Goal: Task Accomplishment & Management: Complete application form

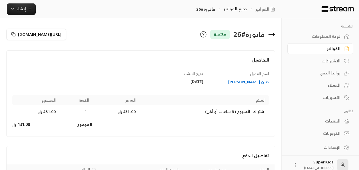
scroll to position [49, 0]
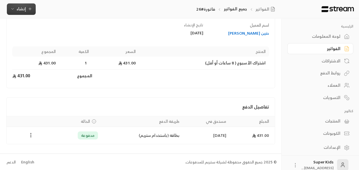
click at [22, 12] on span "إنشاء" at bounding box center [21, 8] width 9 height 7
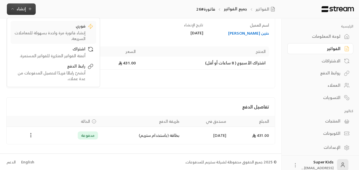
click at [67, 29] on div "فوري" at bounding box center [49, 26] width 72 height 7
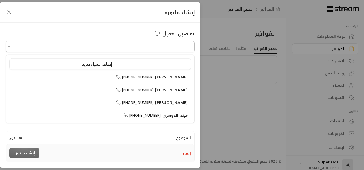
click at [164, 48] on input "اختر العميل" at bounding box center [100, 47] width 189 height 10
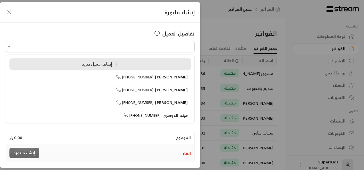
click at [118, 64] on icon at bounding box center [116, 64] width 5 height 5
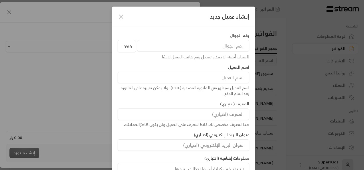
click at [202, 45] on input "tel" at bounding box center [193, 45] width 112 height 11
paste input "504301776"
type input "504301776"
click at [232, 78] on input at bounding box center [184, 77] width 132 height 11
type input "يزن الشريف"
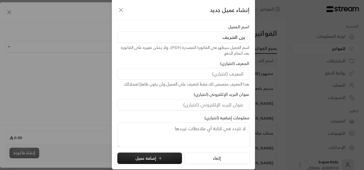
scroll to position [46, 0]
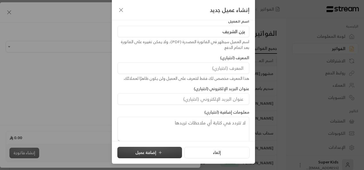
click at [159, 152] on button "إضافة عميل" at bounding box center [149, 152] width 65 height 11
type input "**********"
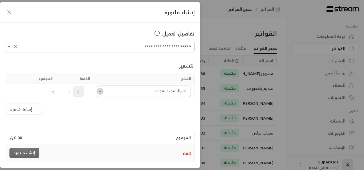
click at [102, 90] on icon "Open" at bounding box center [100, 91] width 6 height 6
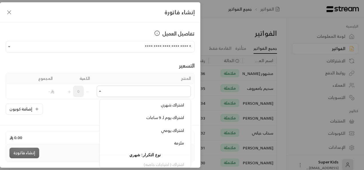
scroll to position [65, 0]
click at [165, 105] on span "اشتراك شهري" at bounding box center [172, 103] width 23 height 7
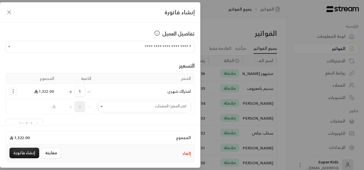
click at [16, 89] on icon "Selected Products" at bounding box center [13, 91] width 6 height 6
click at [45, 78] on span "إزالة المنتج" at bounding box center [37, 79] width 17 height 7
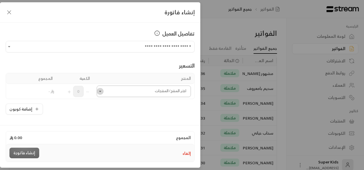
click at [103, 89] on icon "Open" at bounding box center [100, 91] width 6 height 6
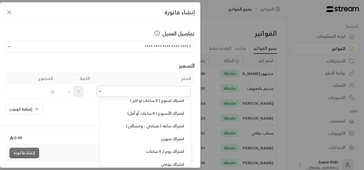
scroll to position [33, 0]
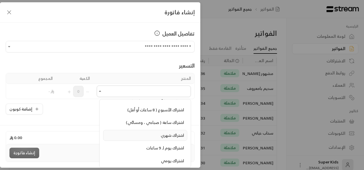
click at [178, 134] on span "اشتراك شهري" at bounding box center [172, 135] width 23 height 7
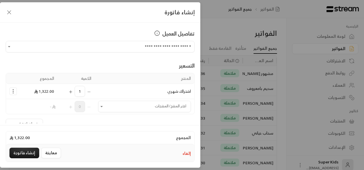
click at [13, 93] on circle "Selected Products" at bounding box center [13, 93] width 1 height 1
click at [41, 79] on span "إزالة المنتج" at bounding box center [37, 79] width 17 height 7
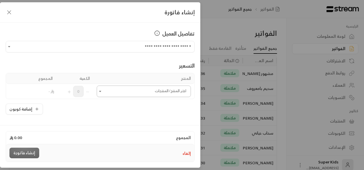
click at [172, 94] on input "اختر العميل" at bounding box center [144, 91] width 94 height 10
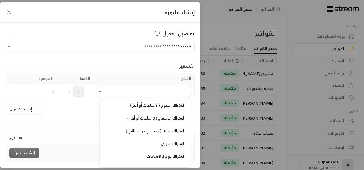
scroll to position [0, 0]
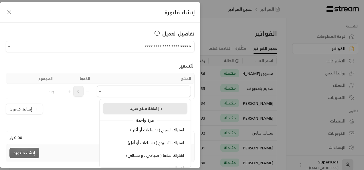
click at [142, 108] on span "إضافة منتج جديد +" at bounding box center [146, 108] width 33 height 7
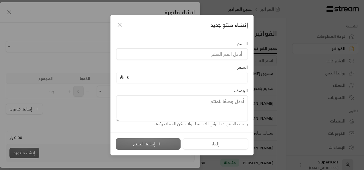
click at [120, 23] on icon "button" at bounding box center [119, 24] width 7 height 7
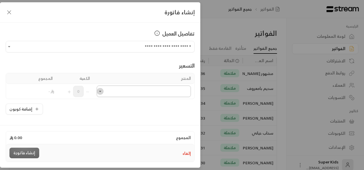
click at [102, 90] on icon "Open" at bounding box center [100, 91] width 6 height 6
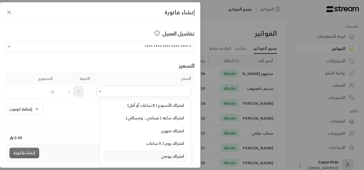
scroll to position [37, 0]
click at [158, 105] on span "اشتراك الأسبوع ( 8 ساعات أو أقل)" at bounding box center [156, 105] width 57 height 7
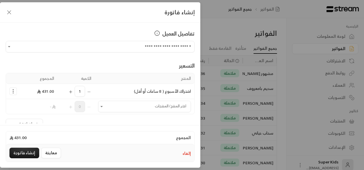
click at [16, 90] on icon "Selected Products" at bounding box center [13, 91] width 6 height 6
click at [42, 78] on span "إزالة المنتج" at bounding box center [37, 79] width 17 height 7
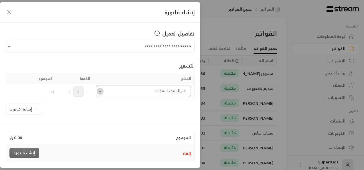
click at [103, 91] on icon "Open" at bounding box center [100, 91] width 6 height 6
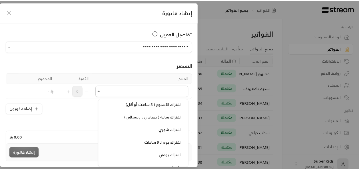
scroll to position [37, 0]
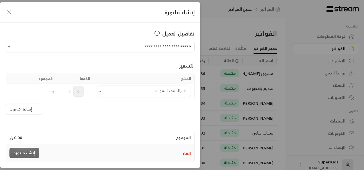
click at [9, 12] on icon "button" at bounding box center [9, 12] width 7 height 7
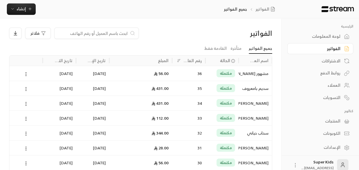
click at [329, 37] on div "لوحة المعلومات" at bounding box center [318, 36] width 46 height 6
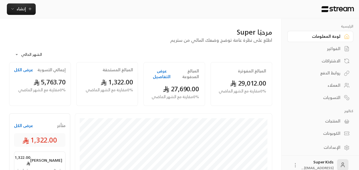
click at [334, 61] on div "الاشتراكات" at bounding box center [318, 61] width 46 height 6
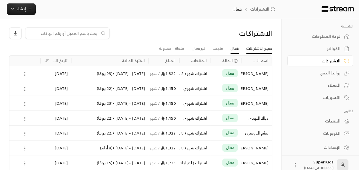
click at [259, 49] on link "جميع الاشتراكات" at bounding box center [260, 48] width 26 height 10
click at [231, 50] on link "فعال" at bounding box center [235, 48] width 8 height 10
click at [336, 84] on div "العملاء" at bounding box center [318, 85] width 46 height 6
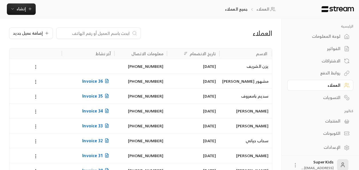
click at [35, 67] on circle at bounding box center [35, 67] width 1 height 1
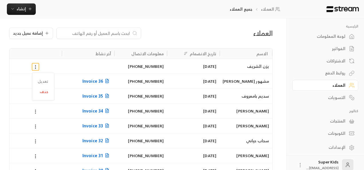
click at [149, 74] on div at bounding box center [182, 85] width 364 height 170
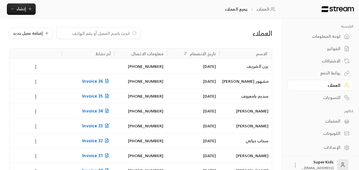
click at [258, 63] on div "يزن الشريف" at bounding box center [246, 66] width 46 height 15
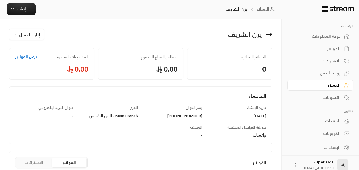
click at [271, 33] on icon at bounding box center [271, 34] width 1 height 2
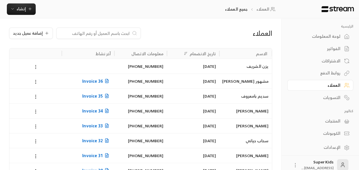
click at [35, 67] on circle at bounding box center [35, 67] width 1 height 1
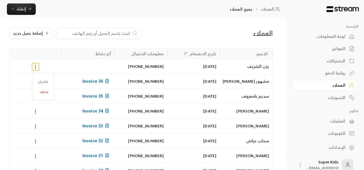
click at [187, 35] on div at bounding box center [182, 85] width 364 height 170
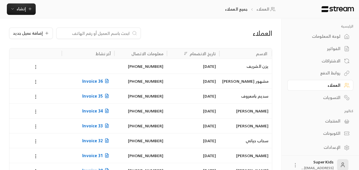
click at [35, 64] on icon at bounding box center [35, 66] width 5 height 5
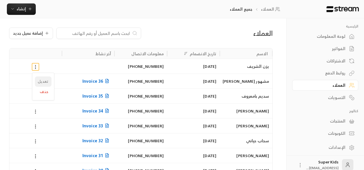
click at [41, 80] on li "تعديل" at bounding box center [43, 81] width 17 height 10
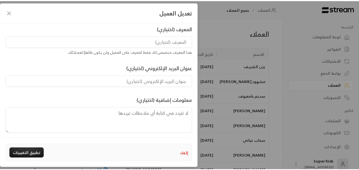
scroll to position [88, 0]
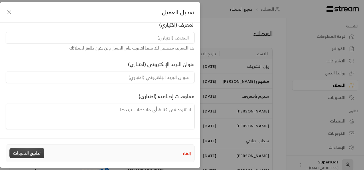
click at [27, 152] on button "تطبيق التغييرات" at bounding box center [26, 153] width 35 height 10
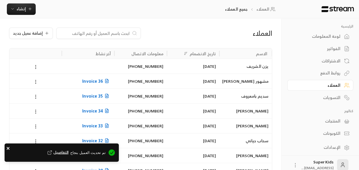
click at [8, 147] on icon "close" at bounding box center [8, 148] width 4 height 5
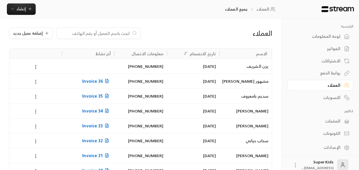
click at [332, 48] on div "الفواتير" at bounding box center [318, 49] width 46 height 6
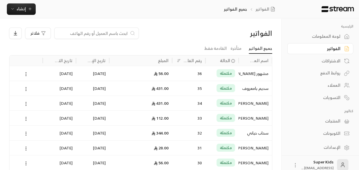
click at [333, 62] on div "الاشتراكات" at bounding box center [318, 61] width 46 height 6
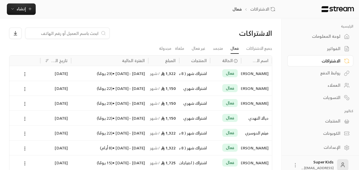
click at [320, 35] on div "لوحة المعلومات" at bounding box center [318, 36] width 46 height 6
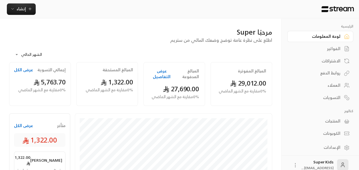
click at [335, 49] on div "الفواتير" at bounding box center [318, 49] width 46 height 6
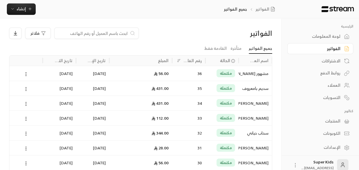
click at [339, 118] on div "المنتجات" at bounding box center [318, 121] width 46 height 6
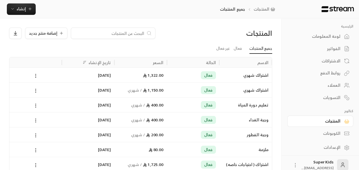
click at [330, 33] on div "لوحة المعلومات" at bounding box center [318, 36] width 46 height 6
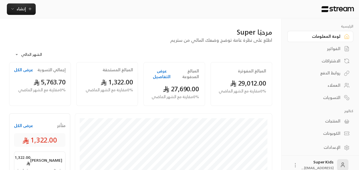
click at [333, 61] on div "الاشتراكات" at bounding box center [318, 61] width 46 height 6
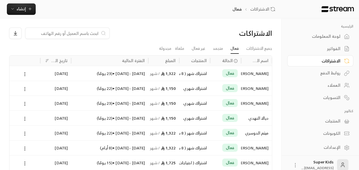
click at [335, 36] on div "لوحة المعلومات" at bounding box center [318, 36] width 46 height 6
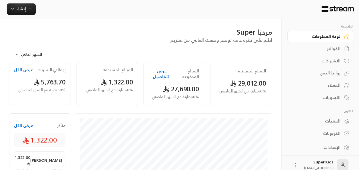
click at [336, 46] on div "الفواتير" at bounding box center [318, 49] width 46 height 6
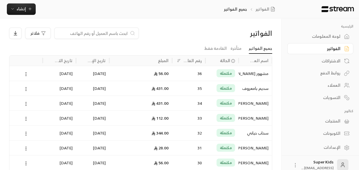
click at [326, 36] on div "لوحة المعلومات" at bounding box center [318, 36] width 46 height 6
